Goal: Information Seeking & Learning: Learn about a topic

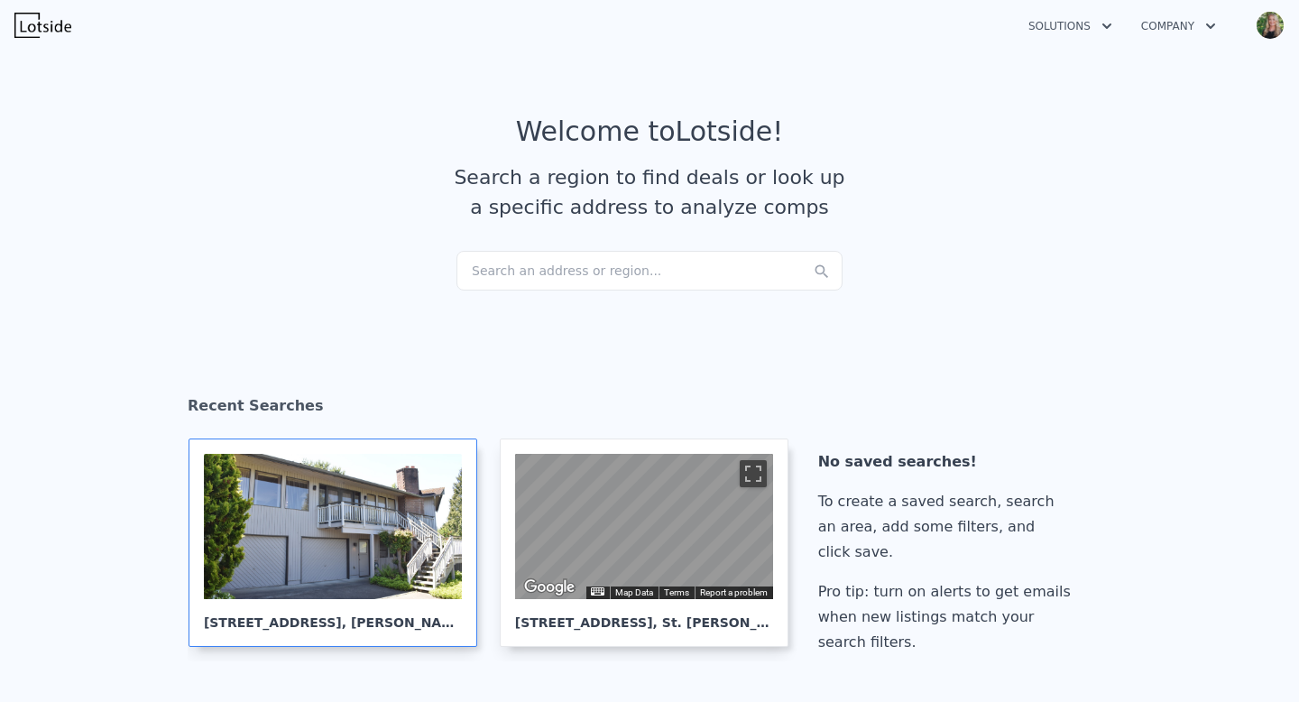
click at [415, 498] on div at bounding box center [333, 526] width 258 height 145
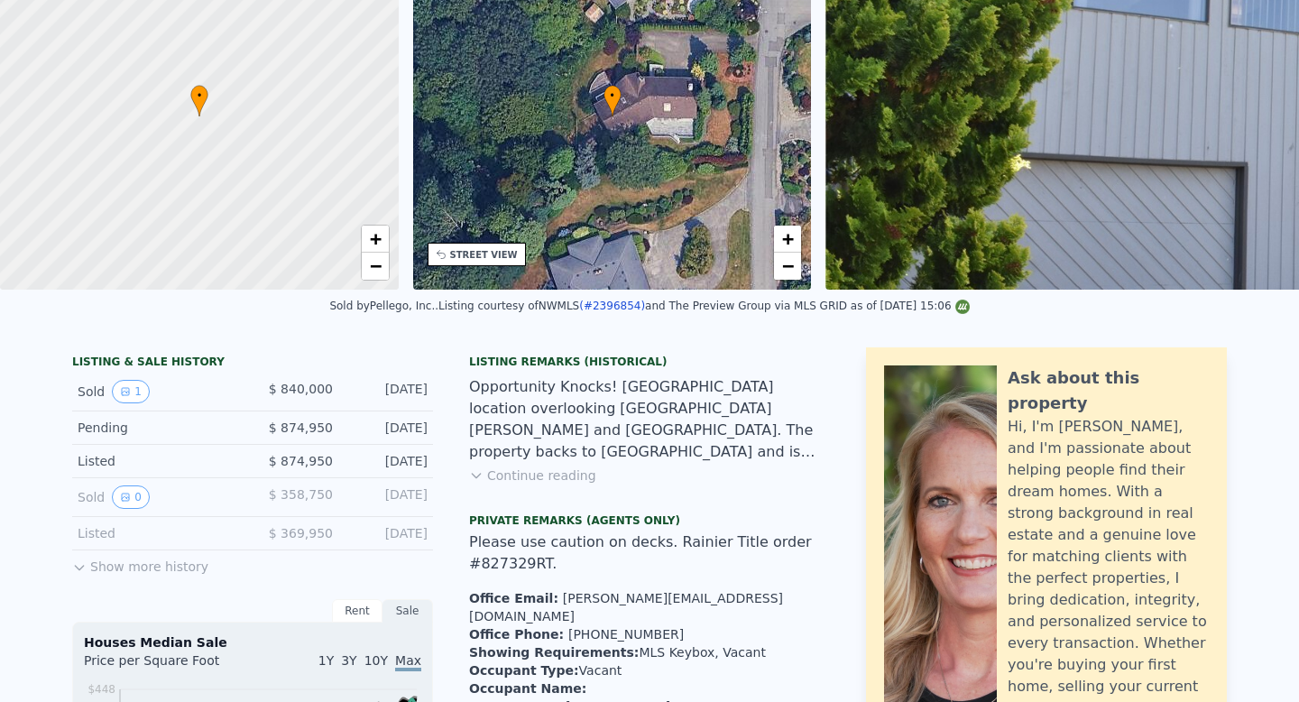
scroll to position [6, 0]
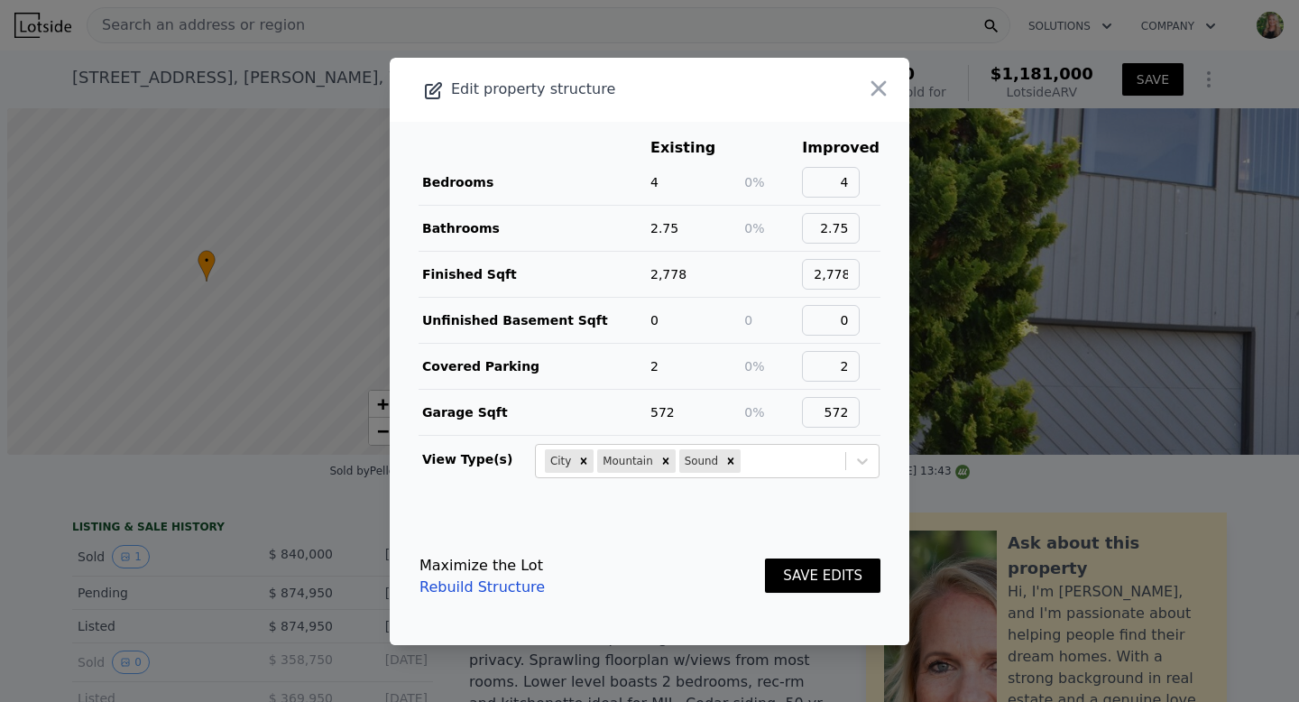
scroll to position [0, 7]
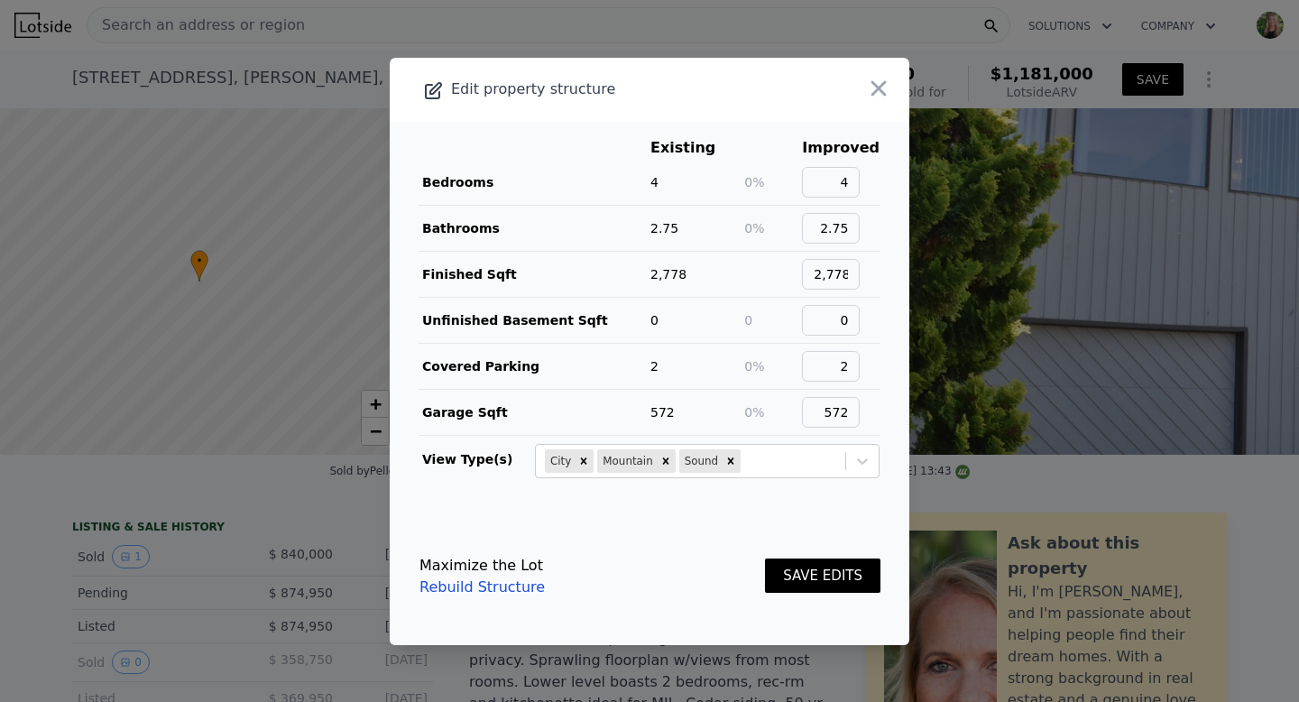
click at [756, 38] on div at bounding box center [649, 351] width 1299 height 702
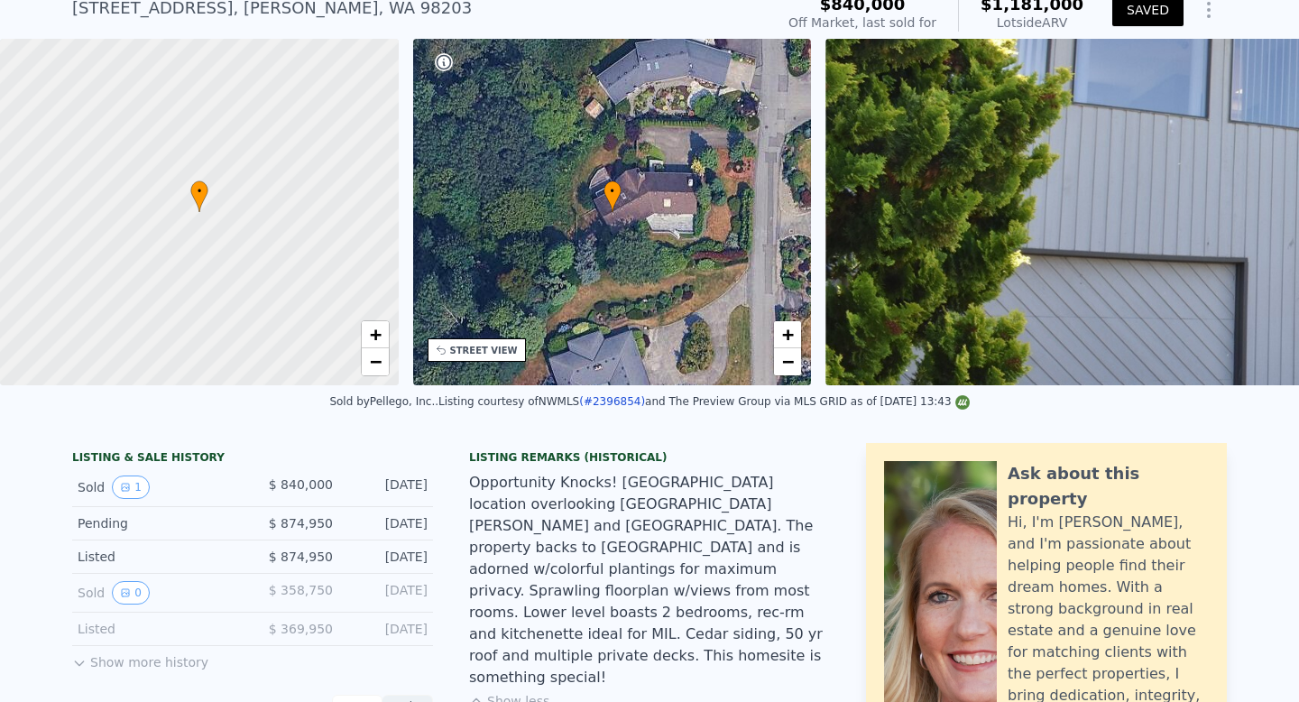
scroll to position [0, 0]
